Goal: Task Accomplishment & Management: Use online tool/utility

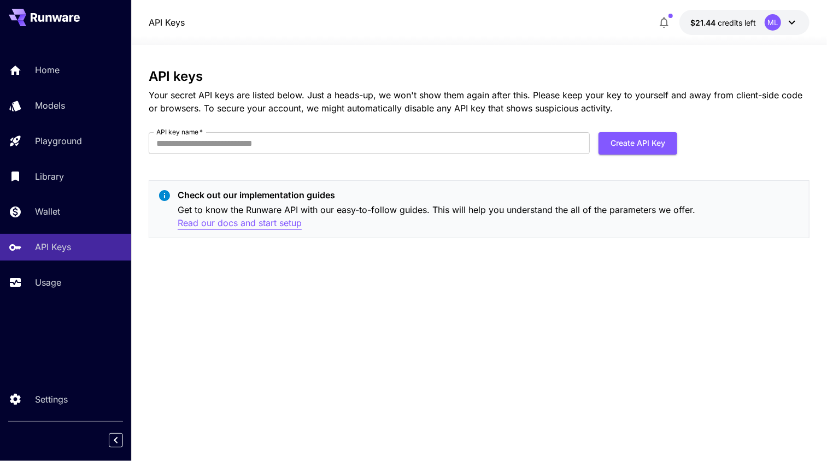
click at [255, 223] on p "Read our docs and start setup" at bounding box center [240, 223] width 124 height 14
click at [437, 142] on input "API key name   *" at bounding box center [369, 143] width 441 height 22
click at [442, 273] on div "API keys Your secret API keys are listed below. Just a heads-up, we won't show …" at bounding box center [479, 253] width 661 height 368
click at [260, 146] on input "API key name   *" at bounding box center [369, 143] width 441 height 22
type input "***"
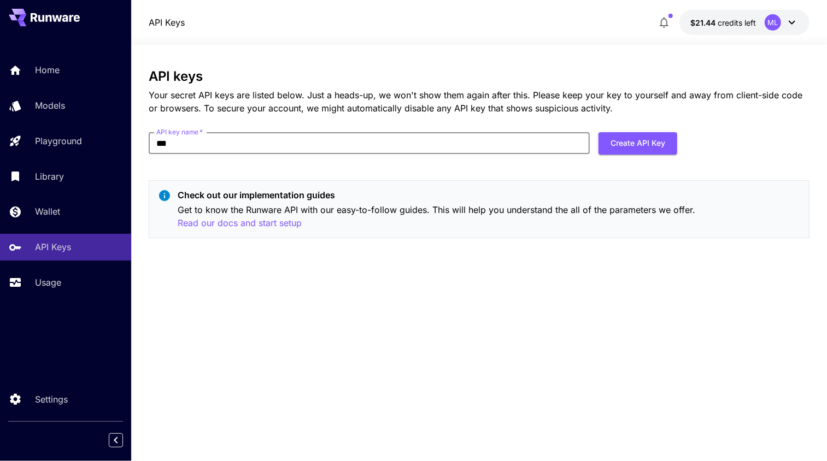
click at [622, 141] on button "Create API Key" at bounding box center [637, 143] width 79 height 22
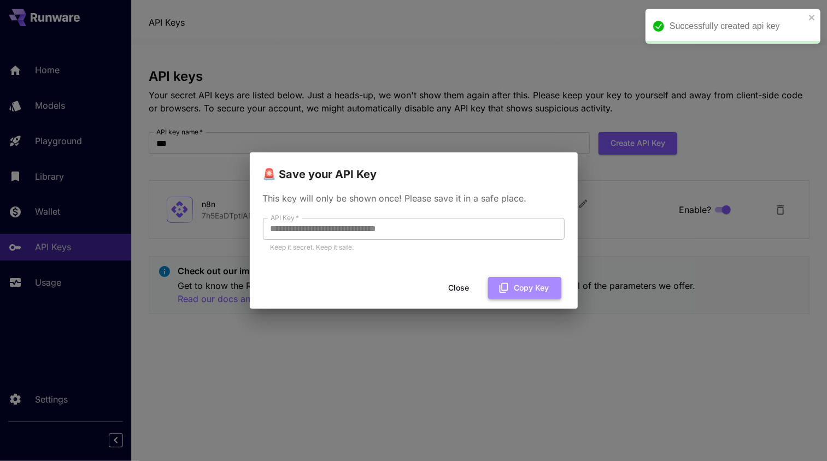
click at [505, 287] on icon "button" at bounding box center [504, 288] width 12 height 12
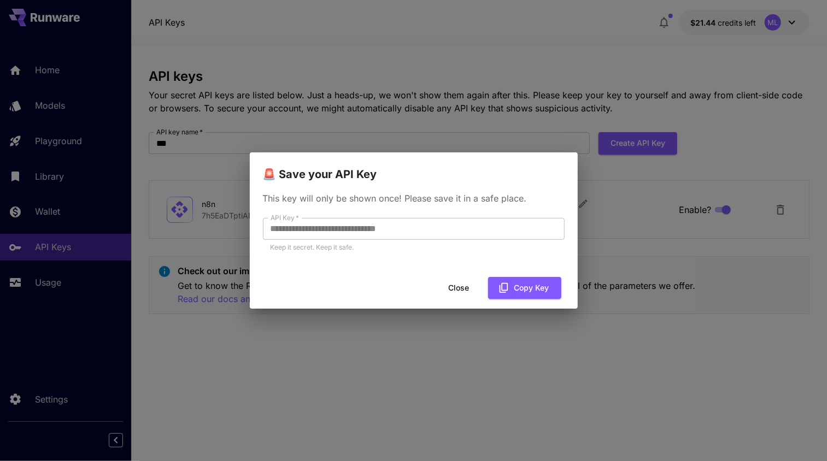
click at [462, 289] on button "Close" at bounding box center [458, 288] width 49 height 22
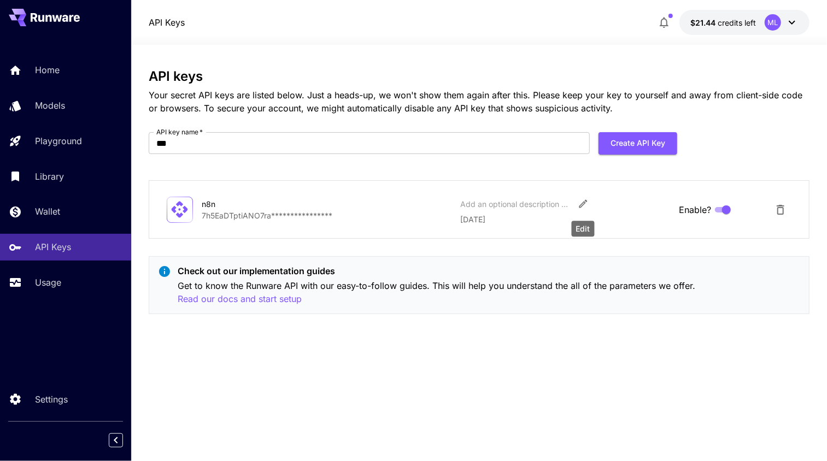
click at [578, 207] on icon "Edit" at bounding box center [583, 203] width 11 height 11
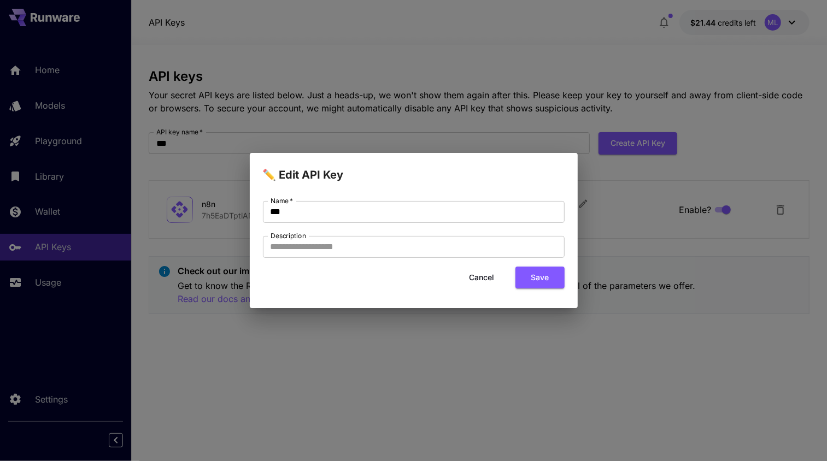
click at [488, 274] on button "Cancel" at bounding box center [481, 278] width 49 height 22
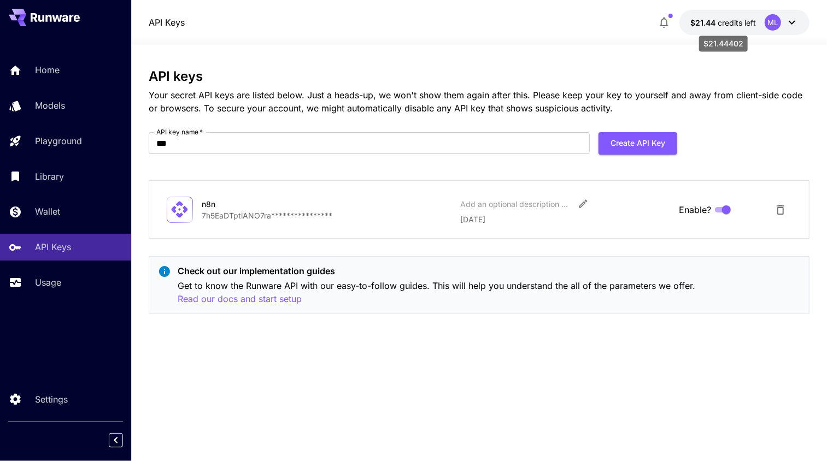
click at [708, 19] on span "$21.44" at bounding box center [703, 22] width 27 height 9
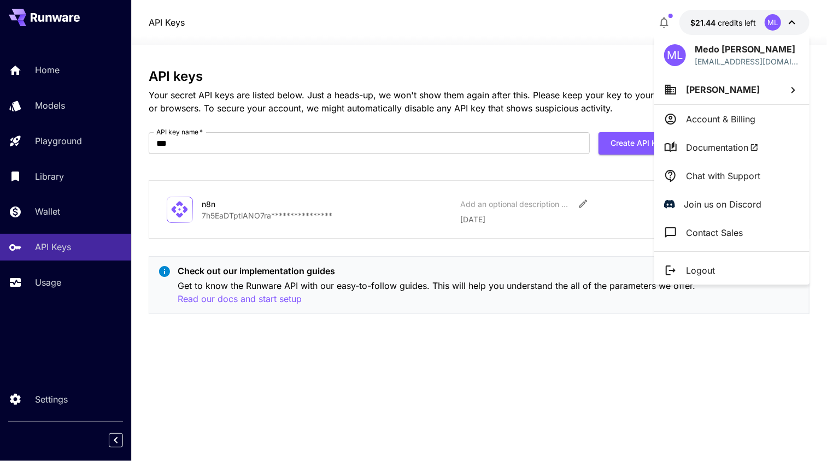
click at [617, 40] on div at bounding box center [413, 230] width 827 height 461
